Goal: Task Accomplishment & Management: Manage account settings

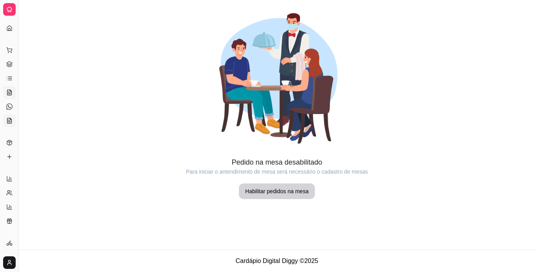
click at [10, 119] on icon at bounding box center [11, 119] width 2 height 2
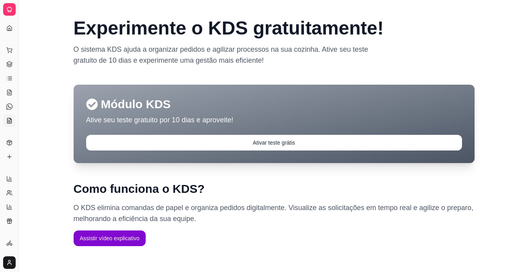
click at [11, 31] on div "Dia a dia" at bounding box center [9, 37] width 12 height 13
click at [9, 31] on div "Dia a dia" at bounding box center [9, 37] width 12 height 13
click at [8, 26] on icon at bounding box center [9, 27] width 5 height 5
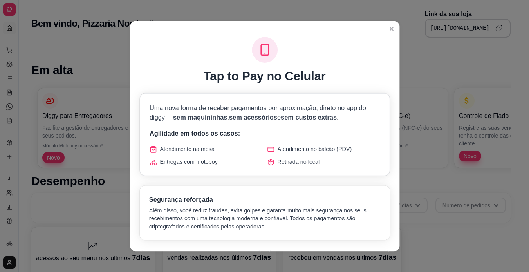
scroll to position [287, 0]
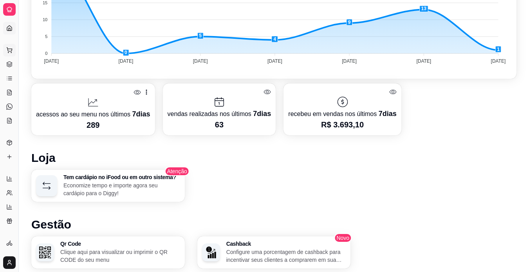
click at [7, 51] on icon at bounding box center [9, 50] width 6 height 6
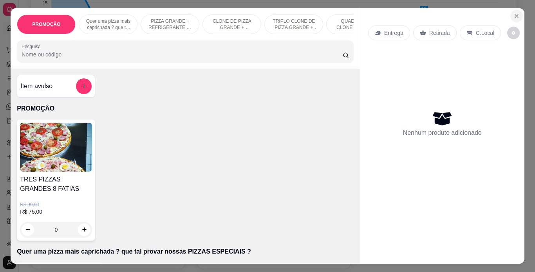
click at [515, 14] on icon "Close" at bounding box center [516, 15] width 3 height 3
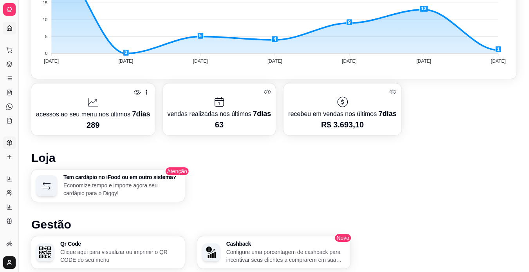
click at [11, 139] on link "Produtos" at bounding box center [9, 142] width 13 height 13
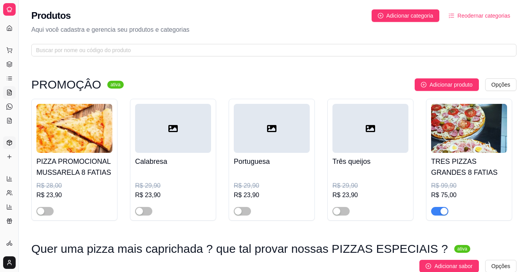
click at [5, 90] on link "Salão / Mesas" at bounding box center [9, 92] width 13 height 13
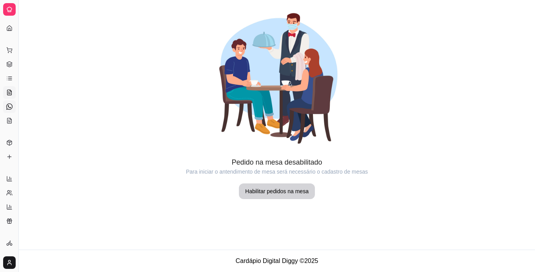
click at [9, 108] on icon at bounding box center [9, 106] width 6 height 6
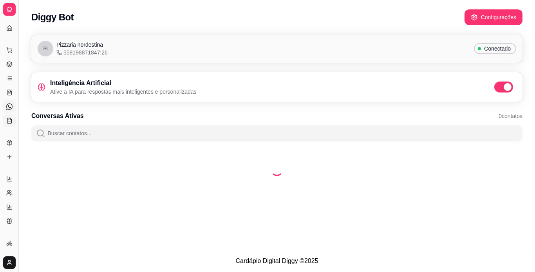
click at [11, 123] on icon at bounding box center [9, 120] width 6 height 6
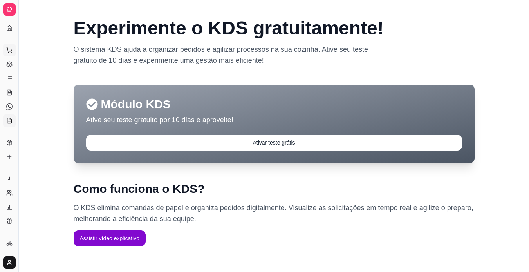
click at [11, 52] on circle at bounding box center [11, 52] width 0 height 0
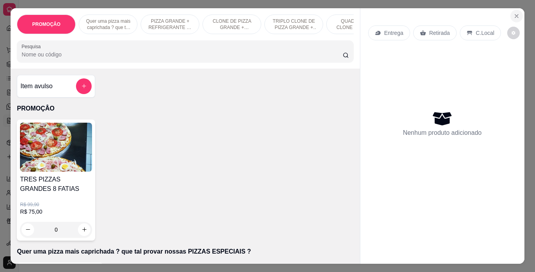
click at [513, 19] on button "Close" at bounding box center [516, 16] width 13 height 13
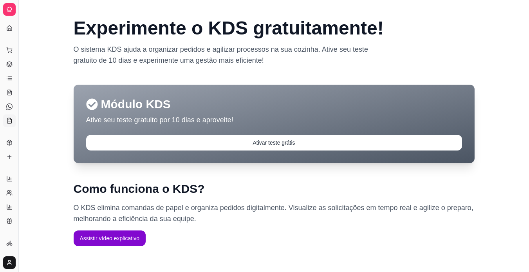
click at [18, 61] on button "Toggle Sidebar" at bounding box center [18, 136] width 6 height 272
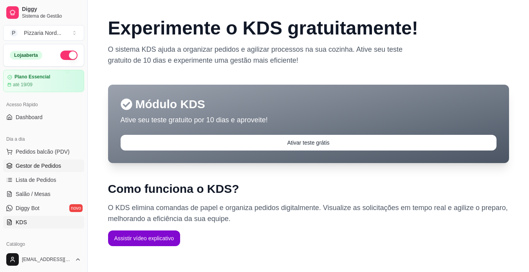
click at [37, 162] on span "Gestor de Pedidos" at bounding box center [38, 166] width 45 height 8
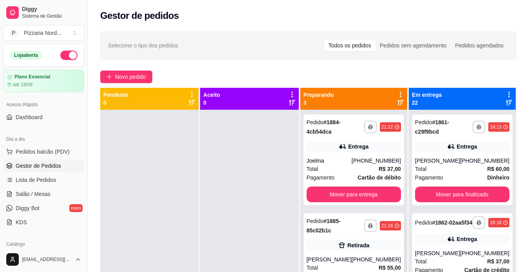
click at [318, 243] on div "Retirada" at bounding box center [354, 245] width 94 height 11
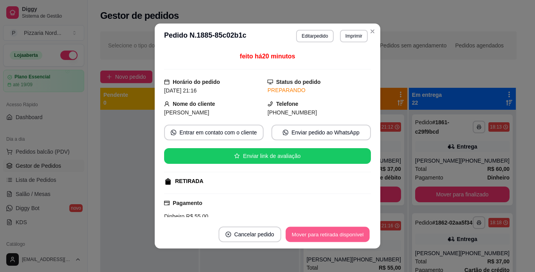
click at [339, 229] on button "Mover para retirada disponível" at bounding box center [327, 234] width 84 height 15
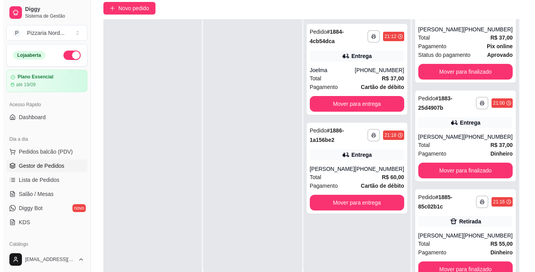
scroll to position [119, 0]
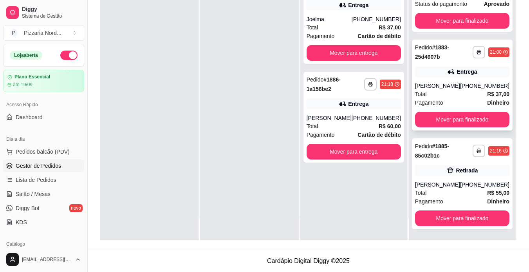
click at [445, 78] on div "**********" at bounding box center [462, 85] width 101 height 91
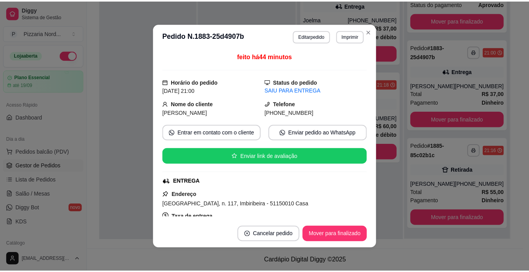
scroll to position [144, 0]
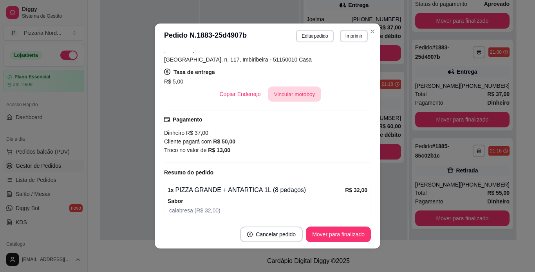
click at [286, 97] on button "Vincular motoboy" at bounding box center [294, 94] width 53 height 15
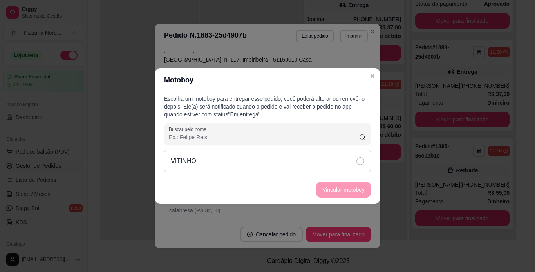
click at [271, 169] on div "VITINHO" at bounding box center [267, 161] width 207 height 23
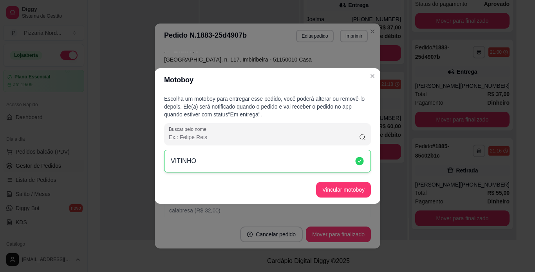
click at [334, 180] on footer "Vincular motoboy" at bounding box center [268, 189] width 226 height 28
click at [334, 194] on button "Vincular motoboy" at bounding box center [343, 189] width 53 height 15
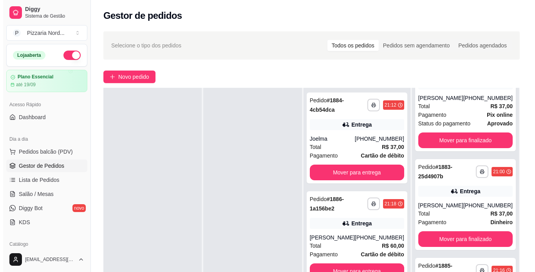
scroll to position [0, 0]
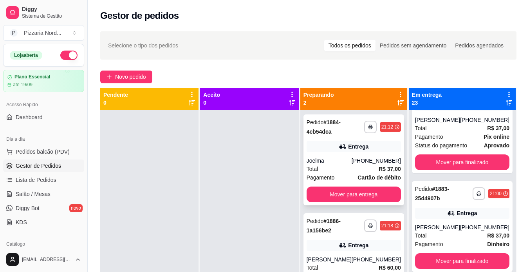
click at [362, 153] on div "**********" at bounding box center [353, 159] width 101 height 91
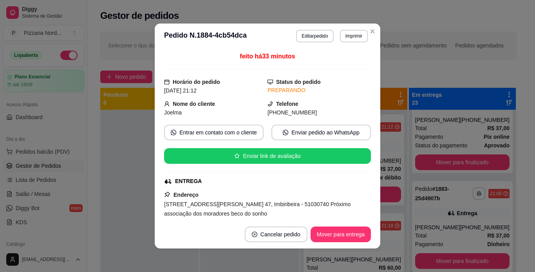
scroll to position [144, 0]
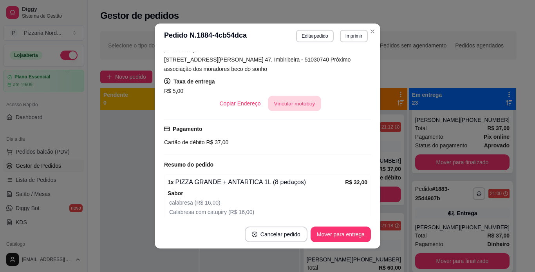
click at [302, 100] on button "Vincular motoboy" at bounding box center [294, 103] width 53 height 15
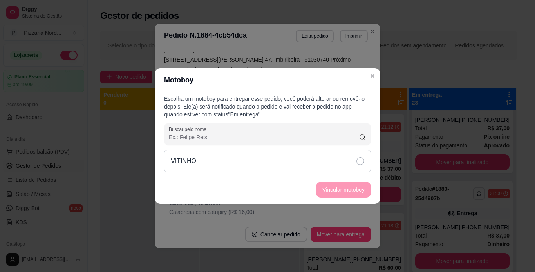
click at [286, 162] on div "VITINHO" at bounding box center [267, 161] width 207 height 23
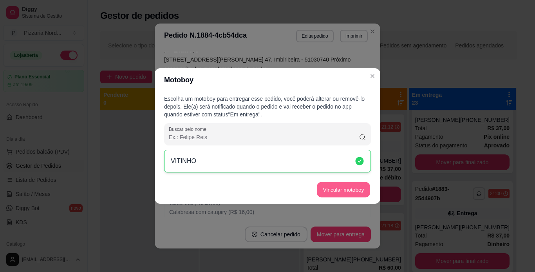
click at [340, 189] on button "Vincular motoboy" at bounding box center [343, 189] width 53 height 15
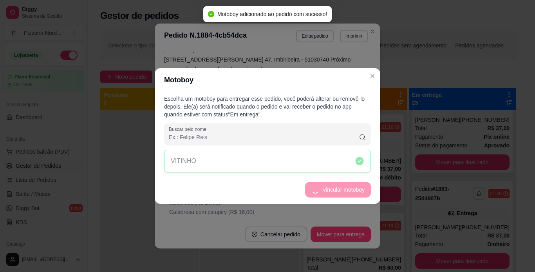
click at [378, 79] on header "Motoboy" at bounding box center [268, 79] width 226 height 23
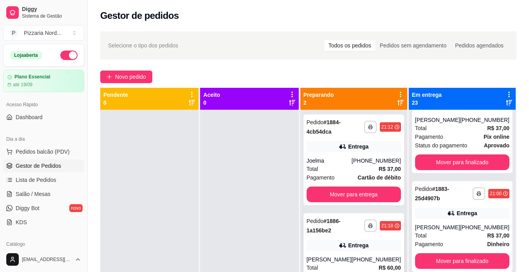
click at [364, 229] on div "Pedido # 1886-1a156be2" at bounding box center [336, 225] width 58 height 19
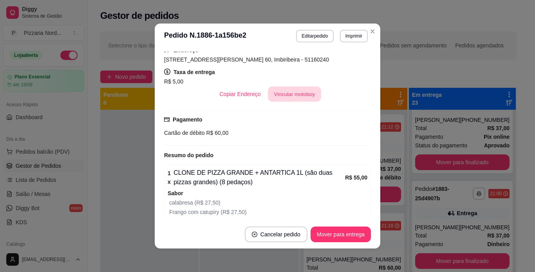
click at [300, 95] on button "Vincular motoboy" at bounding box center [294, 94] width 53 height 15
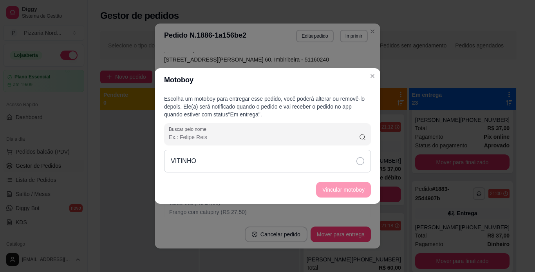
click at [270, 167] on div "VITINHO" at bounding box center [267, 161] width 207 height 23
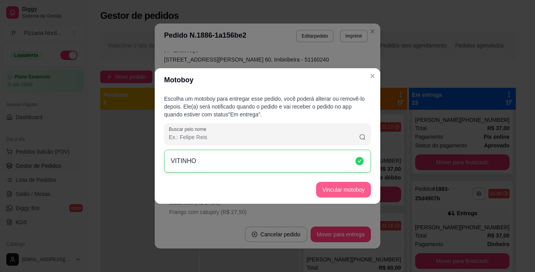
click at [349, 188] on button "Vincular motoboy" at bounding box center [343, 190] width 55 height 16
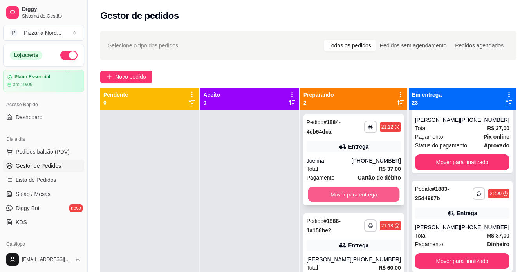
click at [370, 193] on button "Mover para entrega" at bounding box center [354, 194] width 92 height 15
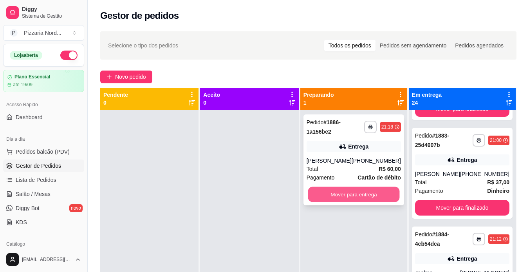
click at [364, 197] on button "Mover para entrega" at bounding box center [354, 194] width 92 height 15
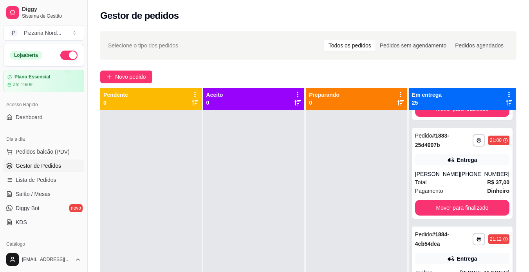
click at [60, 56] on button "button" at bounding box center [68, 55] width 17 height 9
